Goal: Task Accomplishment & Management: Manage account settings

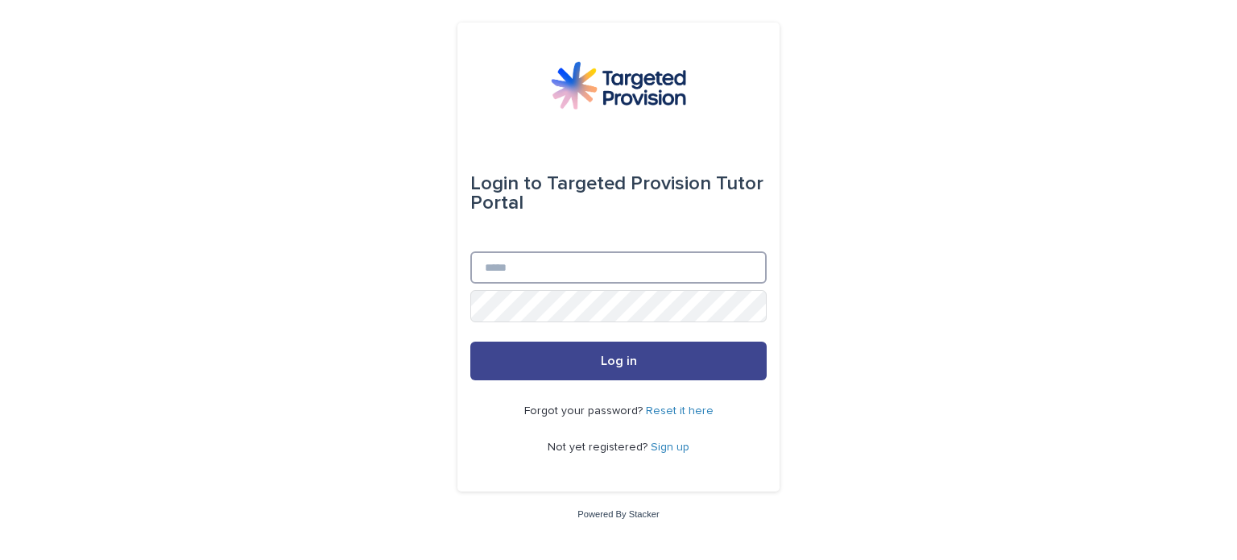
type input "**********"
click at [533, 357] on button "Log in" at bounding box center [618, 361] width 296 height 39
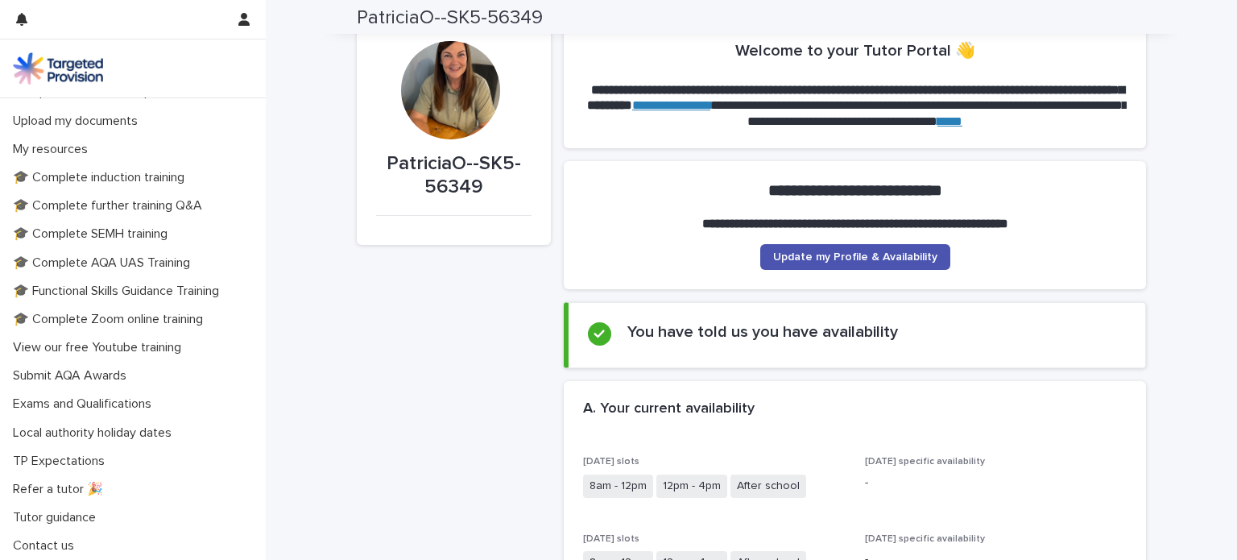
scroll to position [25, 0]
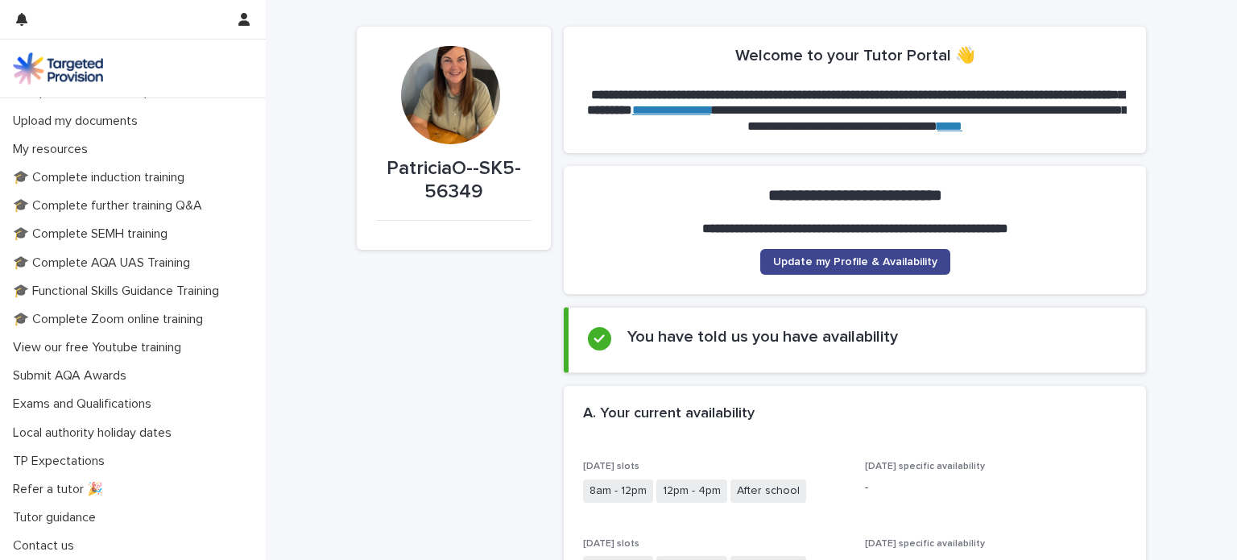
click at [926, 259] on span "Update my Profile & Availability" at bounding box center [855, 261] width 164 height 11
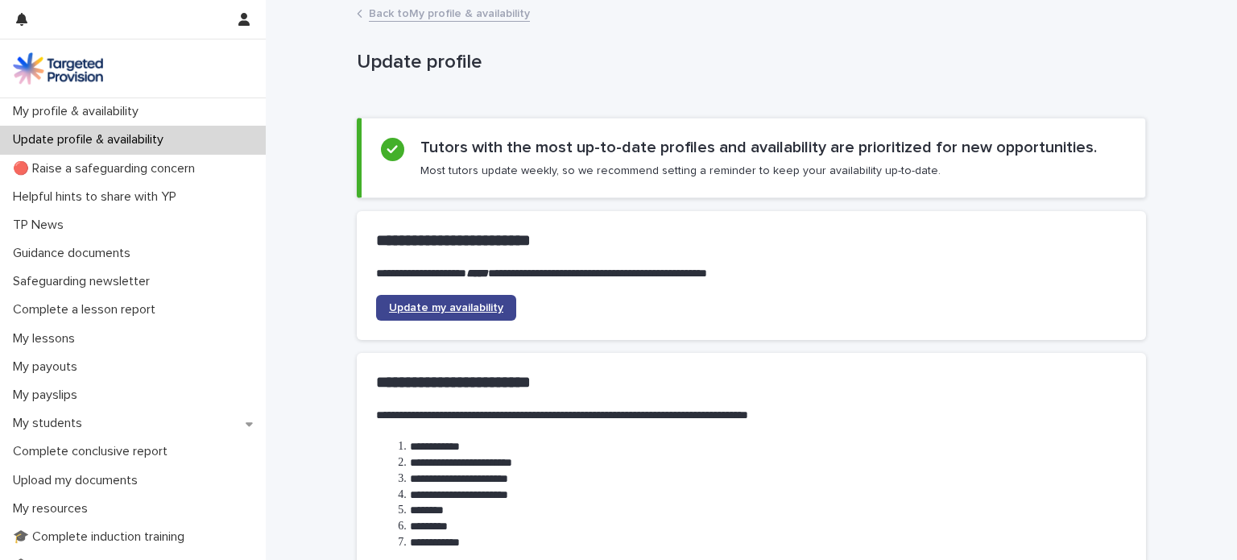
click at [477, 302] on span "Update my availability" at bounding box center [446, 307] width 114 height 11
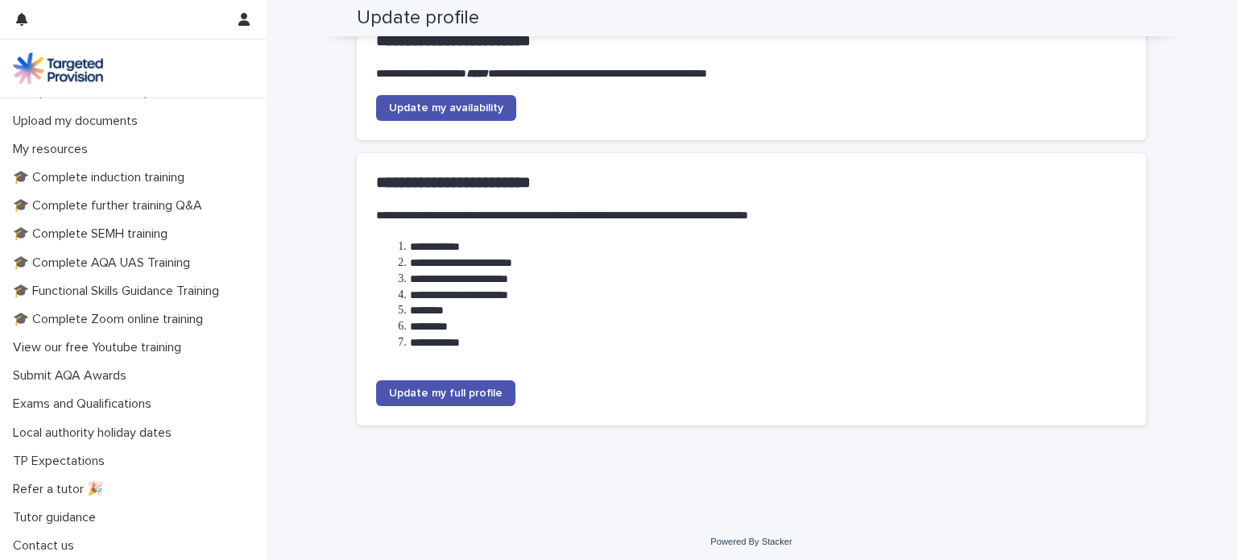
scroll to position [204, 0]
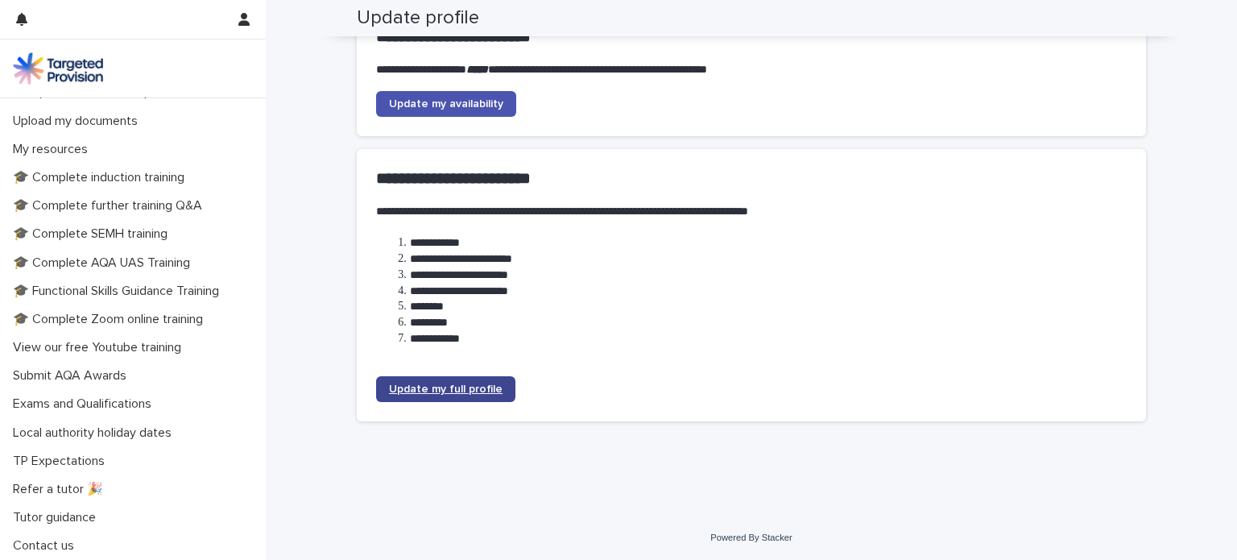
click at [435, 383] on span "Update my full profile" at bounding box center [446, 388] width 114 height 11
